Goal: Information Seeking & Learning: Learn about a topic

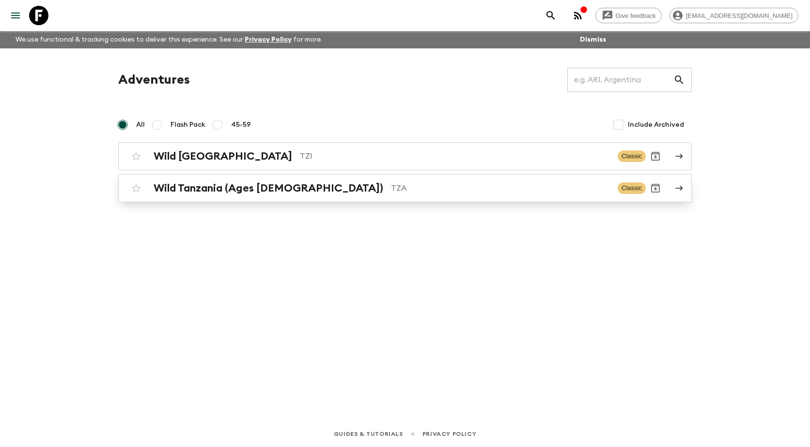
click at [205, 190] on h2 "Wild Tanzania (Ages [DEMOGRAPHIC_DATA])" at bounding box center [267, 188] width 229 height 13
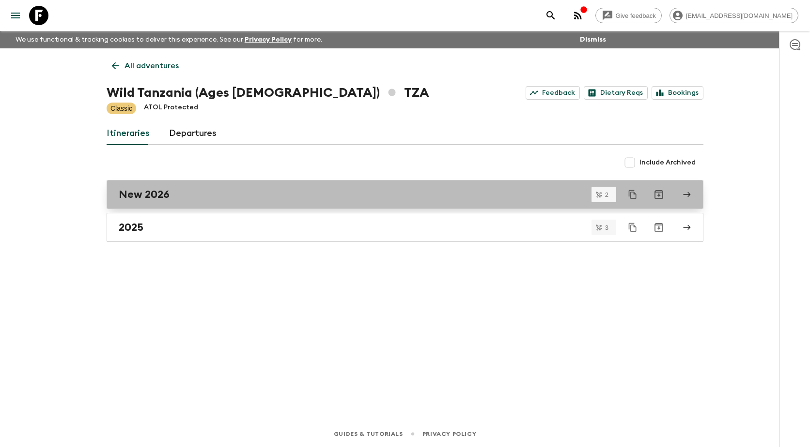
click at [167, 196] on h2 "New 2026" at bounding box center [144, 194] width 51 height 13
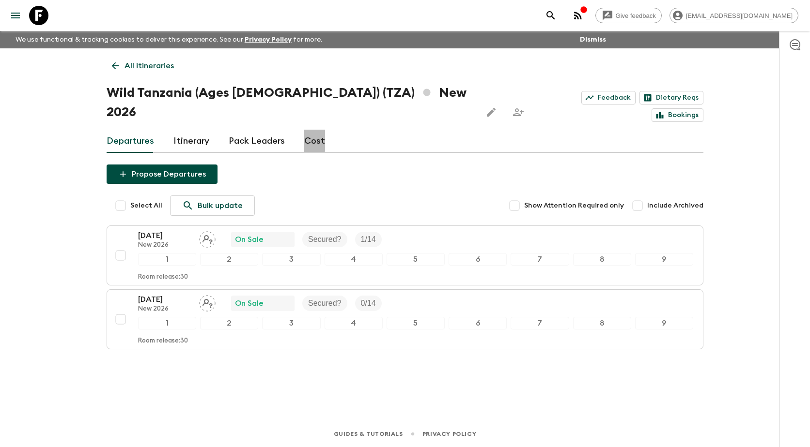
click at [308, 130] on link "Cost" at bounding box center [314, 141] width 21 height 23
